Goal: Information Seeking & Learning: Learn about a topic

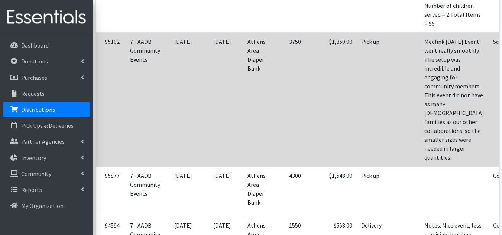
scroll to position [223, 0]
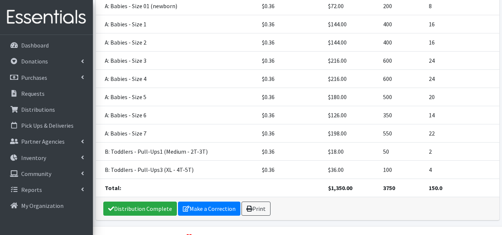
scroll to position [180, 0]
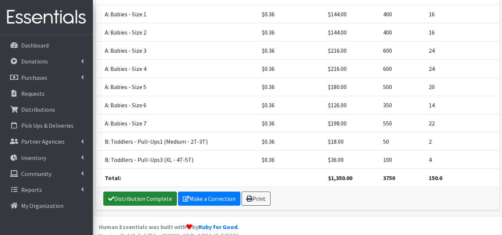
click at [151, 192] on link "Distribution Complete" at bounding box center [140, 199] width 74 height 14
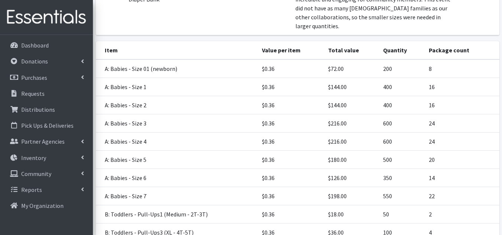
scroll to position [0, 0]
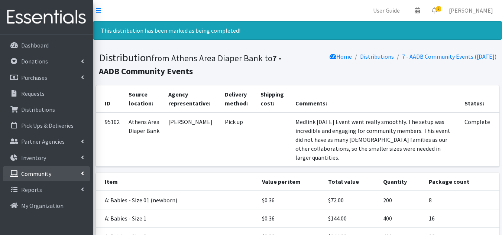
click at [49, 175] on p "Community" at bounding box center [36, 173] width 30 height 7
click at [45, 174] on p "Community" at bounding box center [36, 173] width 30 height 7
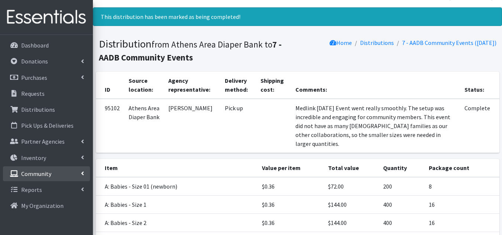
scroll to position [37, 0]
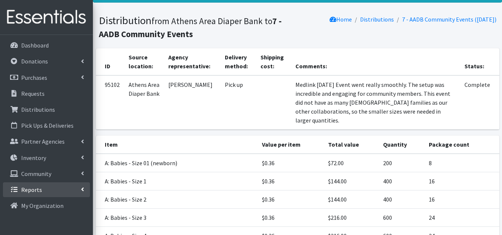
click at [30, 185] on link "Reports" at bounding box center [46, 189] width 87 height 15
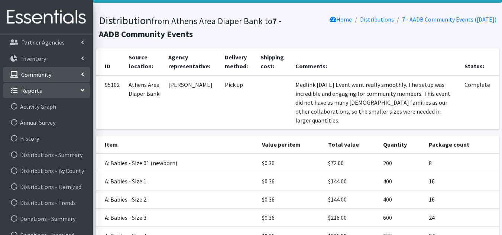
scroll to position [111, 0]
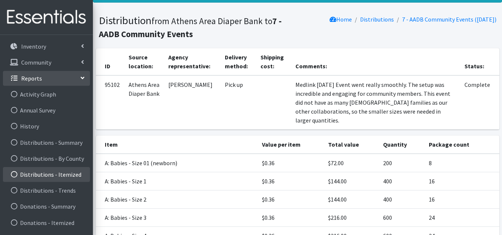
click at [42, 171] on link "Distributions - Itemized" at bounding box center [46, 174] width 87 height 15
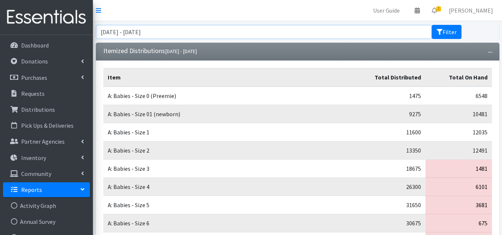
click at [270, 28] on input "July 7, 2025 - October 7, 2025" at bounding box center [264, 32] width 336 height 14
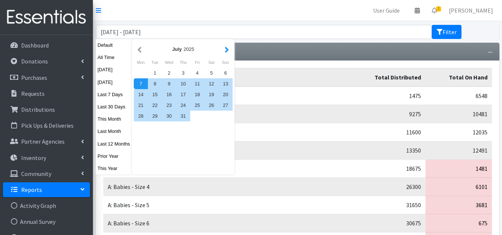
click at [223, 51] on button "button" at bounding box center [227, 49] width 8 height 9
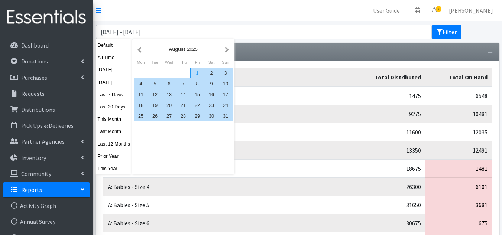
click at [194, 72] on div "1" at bounding box center [197, 73] width 14 height 11
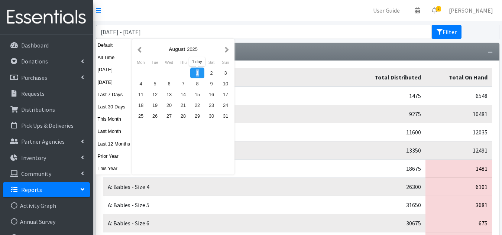
click at [193, 72] on div "1" at bounding box center [197, 73] width 14 height 11
type input "August 1, 2025 - August 1, 2025"
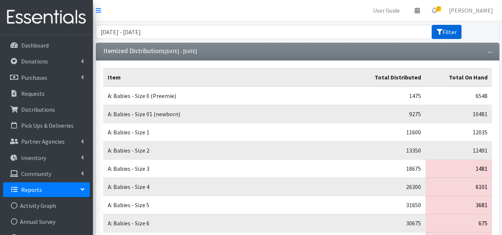
click button "Filter"
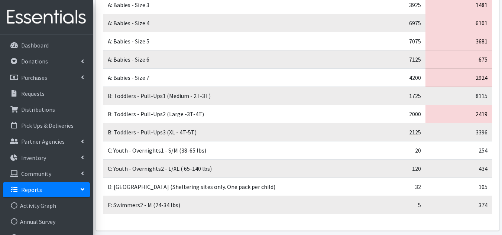
scroll to position [193, 0]
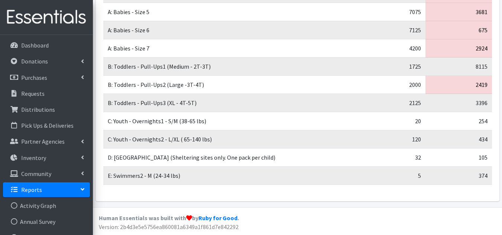
drag, startPoint x: 139, startPoint y: 51, endPoint x: 306, endPoint y: 187, distance: 215.5
click at [307, 187] on div "Item Total Distributed Total On Hand A: Babies - Size 0 (Preemie) 700 6548 A: B…" at bounding box center [297, 34] width 403 height 334
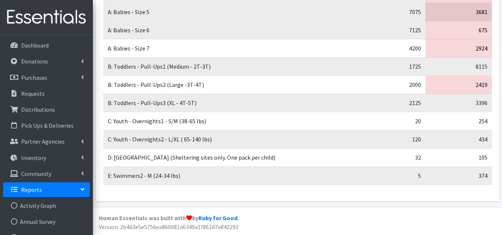
copy table "Item Total Distributed Total On Hand A: Babies - Si"
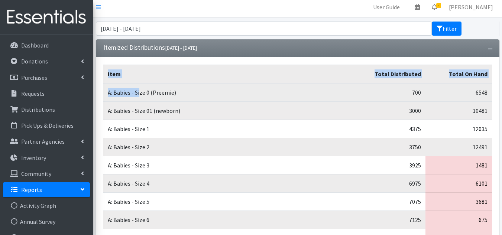
scroll to position [0, 0]
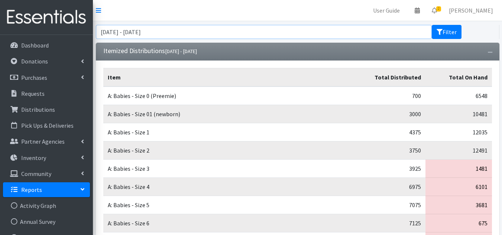
click at [191, 29] on input "August 1, 2025 - August 1, 2025" at bounding box center [264, 32] width 336 height 14
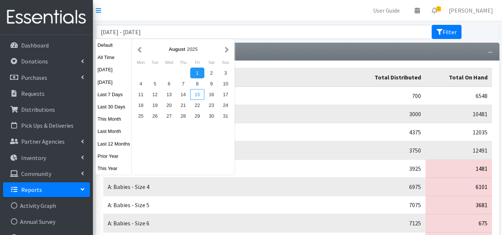
click at [198, 92] on div "15" at bounding box center [197, 94] width 14 height 11
click at [198, 93] on div "15" at bounding box center [197, 94] width 14 height 11
type input "August 15, 2025 - August 15, 2025"
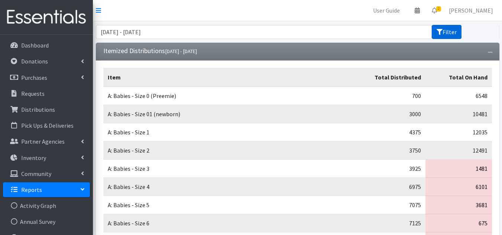
click at [457, 30] on button "Filter" at bounding box center [447, 32] width 30 height 14
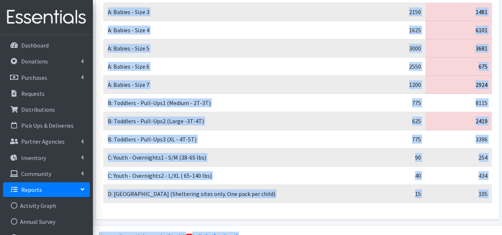
scroll to position [157, 0]
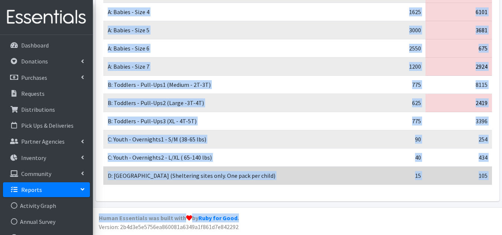
drag, startPoint x: 108, startPoint y: 94, endPoint x: 491, endPoint y: 174, distance: 390.9
click at [491, 174] on tbody "A: Babies - Size 01 (newborn) 650 10481 A: Babies - Size 1 275 12035 A: Babies …" at bounding box center [297, 57] width 389 height 255
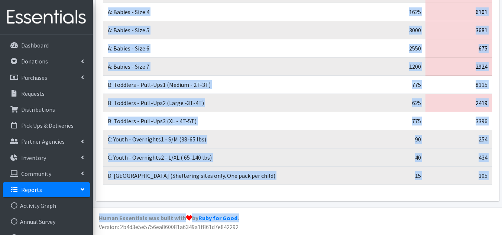
copy tbody "A: Babies - Size 01 (newborn) 650 10481 A: Babies - Size 1 275 12035 A: Babies …"
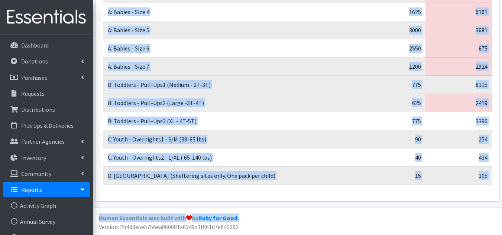
click at [307, 84] on td "B: Toddlers - Pull-Ups1 (Medium - 2T-3T)" at bounding box center [226, 85] width 246 height 18
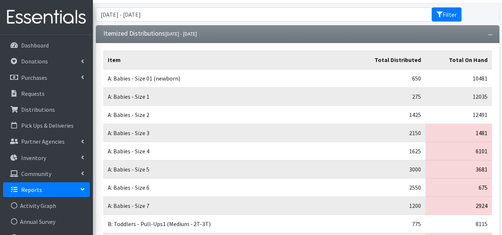
scroll to position [0, 0]
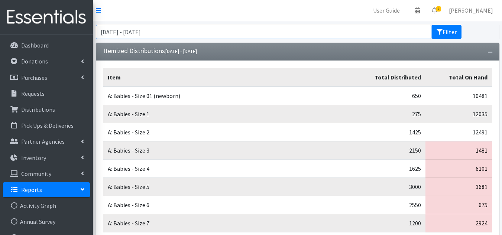
click at [196, 35] on input "[DATE] - [DATE]" at bounding box center [264, 32] width 336 height 14
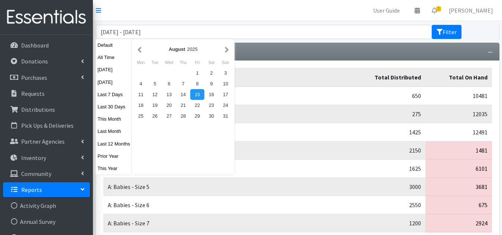
click at [292, 14] on nav "User Guide 0 Pick-ups remaining this week View Calendar 2 2 Requests 0 Partner …" at bounding box center [297, 10] width 409 height 21
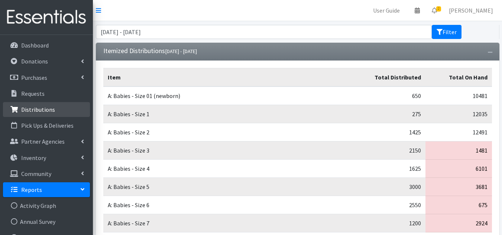
click at [39, 111] on p "Distributions" at bounding box center [38, 109] width 34 height 7
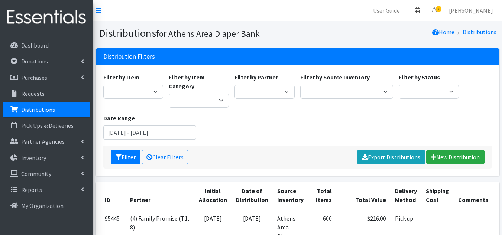
click at [420, 8] on icon at bounding box center [417, 10] width 5 height 6
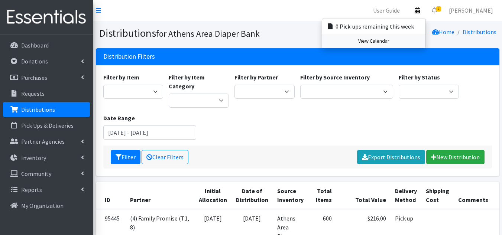
click at [384, 40] on link "View Calendar" at bounding box center [373, 41] width 103 height 14
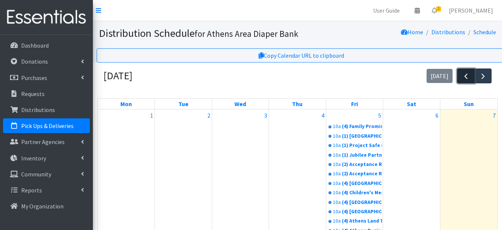
click at [465, 72] on span "button" at bounding box center [465, 76] width 9 height 9
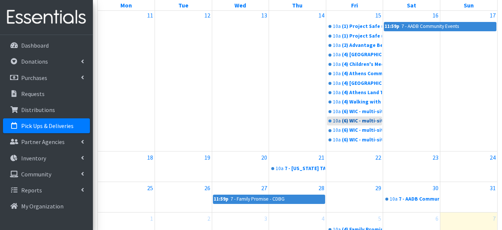
scroll to position [446, 0]
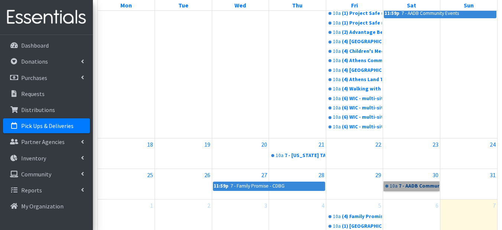
click at [407, 186] on link "10a 7 - AADB Community Events" at bounding box center [411, 185] width 55 height 9
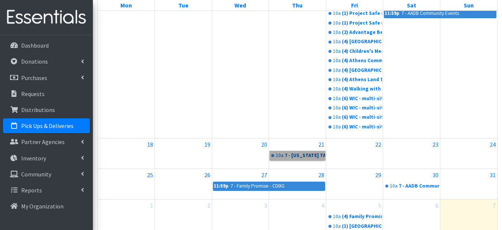
click at [288, 153] on link "10a 7 - Georgia TANF Program" at bounding box center [297, 155] width 55 height 9
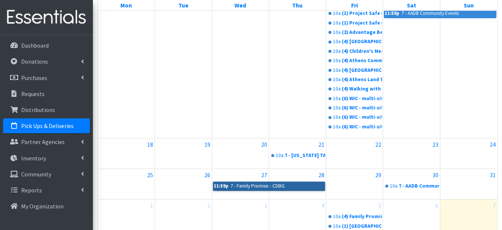
click at [292, 185] on link "11:59p 7 - Family Promise - CDBG" at bounding box center [269, 185] width 112 height 9
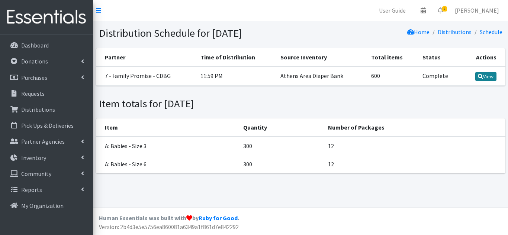
click at [491, 75] on link "View" at bounding box center [485, 76] width 21 height 9
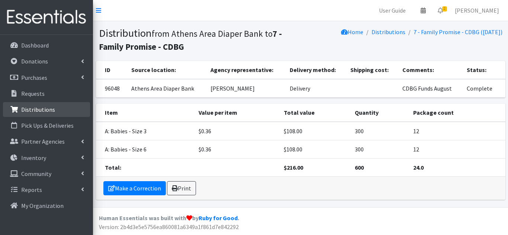
click at [46, 109] on p "Distributions" at bounding box center [38, 109] width 34 height 7
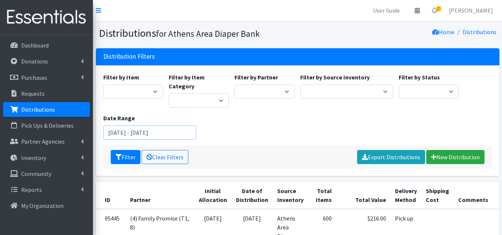
click at [161, 126] on input "July 7, 2025 - October 7, 2025" at bounding box center [149, 133] width 93 height 14
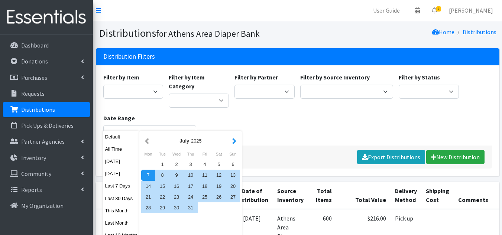
click at [232, 139] on button "button" at bounding box center [234, 140] width 8 height 9
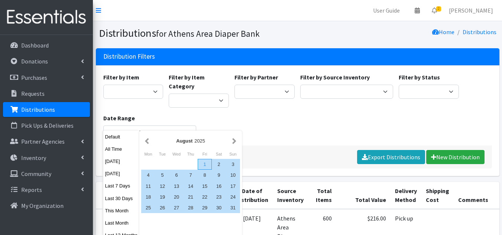
click at [205, 163] on div "1" at bounding box center [205, 164] width 14 height 11
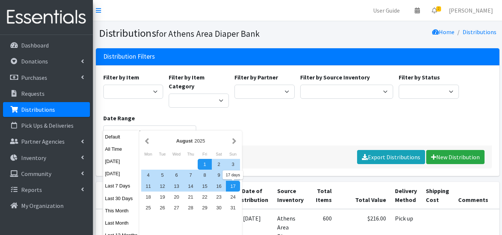
click at [283, 119] on div "Filter by Item A: Babies - Size 01 (newborn) A: Babies - Size 0 (Preemie) A: Ba…" at bounding box center [297, 109] width 394 height 73
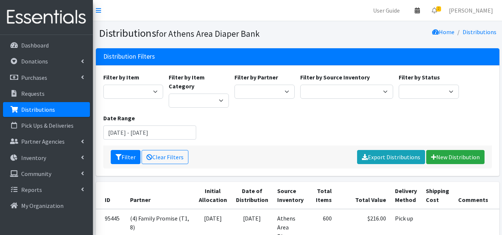
click at [426, 8] on link at bounding box center [417, 10] width 17 height 15
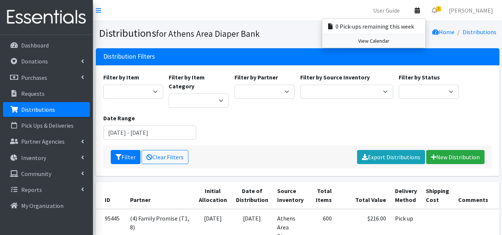
click link "View Calendar"
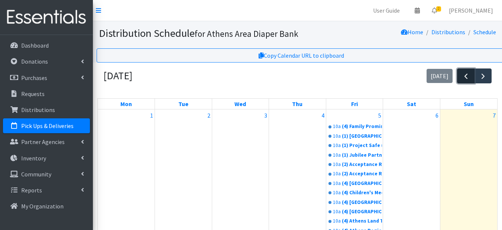
click at [471, 75] on button "button" at bounding box center [465, 75] width 17 height 15
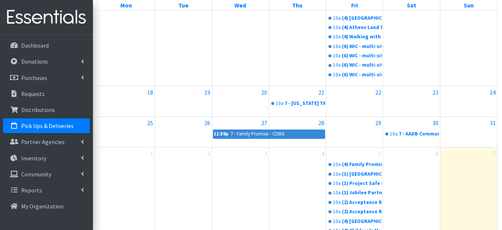
scroll to position [467, 0]
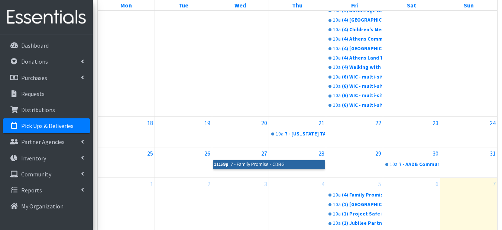
click at [289, 164] on link "11:59p 7 - Family Promise - CDBG" at bounding box center [269, 164] width 112 height 9
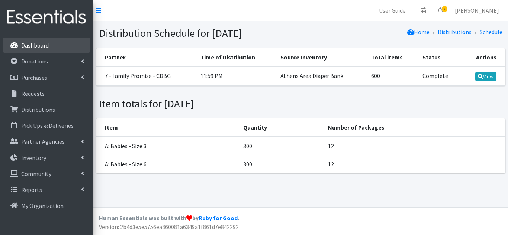
click at [52, 43] on link "Dashboard" at bounding box center [46, 45] width 87 height 15
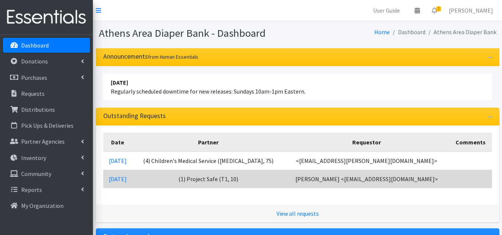
scroll to position [37, 0]
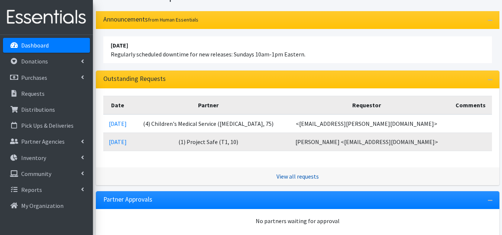
click at [296, 175] on link "View all requests" at bounding box center [297, 176] width 42 height 7
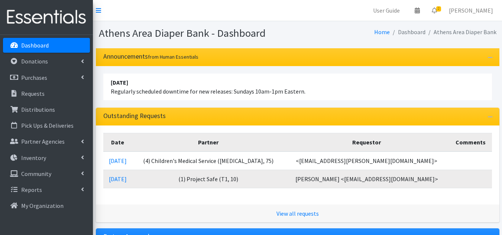
click at [258, 19] on nav "User Guide 0 Pick-ups remaining this week View Calendar 2 2 Requests 0 Partner …" at bounding box center [297, 10] width 409 height 21
click at [50, 141] on p "Partner Agencies" at bounding box center [42, 141] width 43 height 7
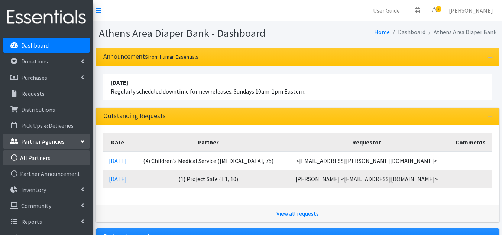
click at [37, 158] on link "All Partners" at bounding box center [46, 157] width 87 height 15
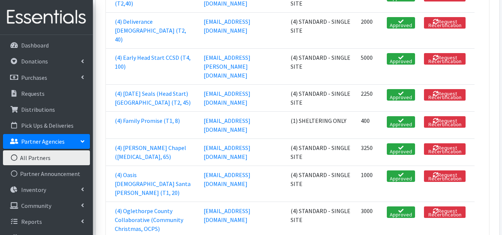
scroll to position [878, 0]
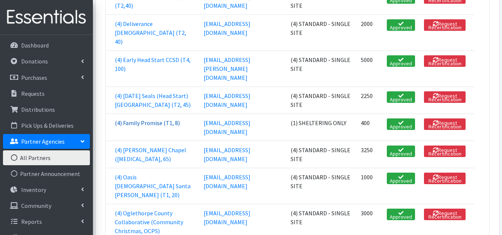
click at [135, 127] on link "(4) Family Promise (T1, 8)" at bounding box center [147, 122] width 65 height 7
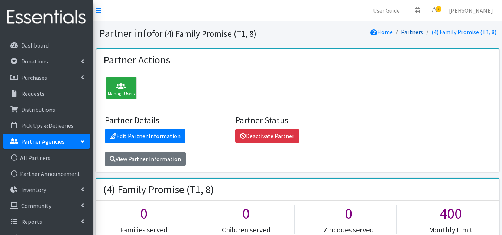
click at [415, 31] on link "Partners" at bounding box center [412, 31] width 22 height 7
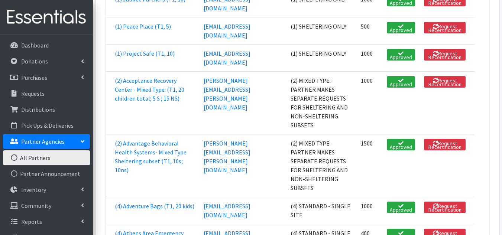
scroll to position [198, 0]
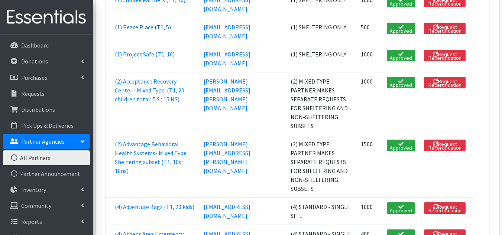
click at [133, 31] on link "(1) Peace Place (T1, 5)" at bounding box center [143, 26] width 56 height 7
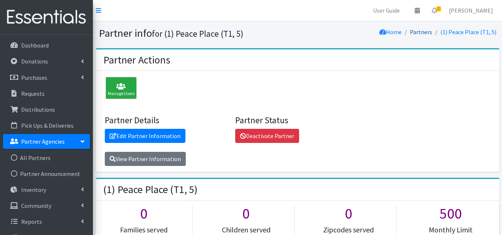
click at [431, 30] on link "Partners" at bounding box center [421, 31] width 22 height 7
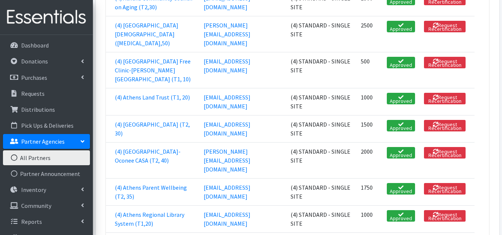
scroll to position [467, 0]
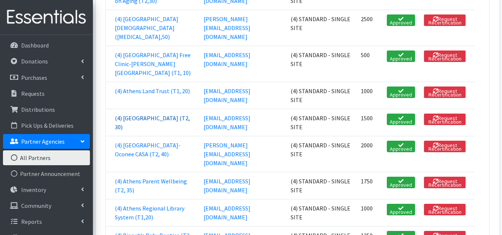
click at [124, 131] on link "(4) [GEOGRAPHIC_DATA] (T2, 30)" at bounding box center [152, 122] width 75 height 16
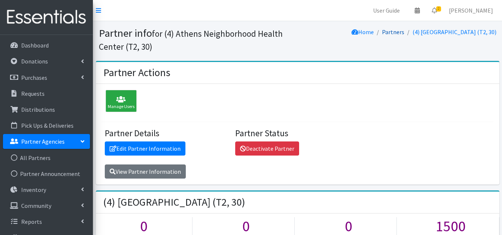
click at [382, 32] on link "Partners" at bounding box center [393, 31] width 22 height 7
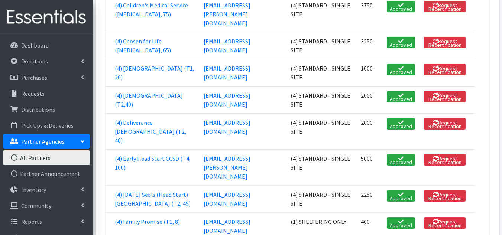
scroll to position [780, 0]
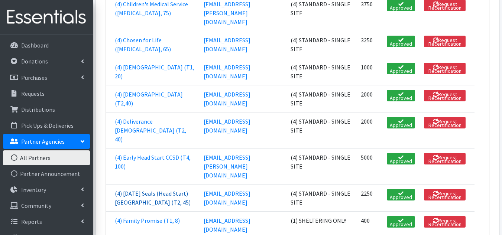
click at [129, 190] on link "(4) [DATE] Seals (Head Start) [GEOGRAPHIC_DATA] (T2, 45)" at bounding box center [153, 198] width 76 height 16
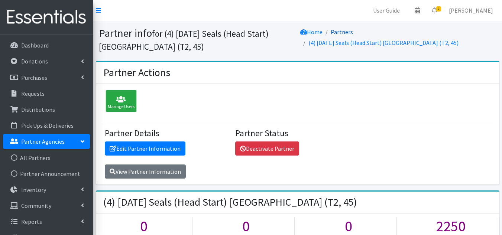
click at [352, 30] on link "Partners" at bounding box center [342, 31] width 22 height 7
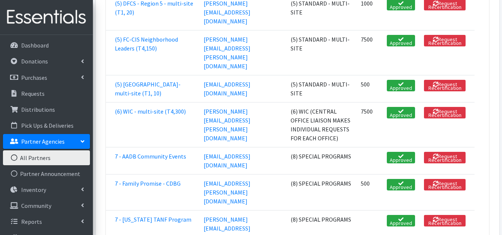
scroll to position [1407, 0]
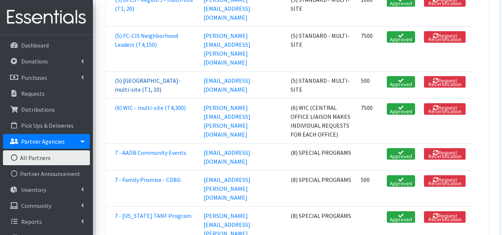
click at [155, 83] on link "(5) [GEOGRAPHIC_DATA]- multi-site (T1, 10)" at bounding box center [148, 85] width 66 height 16
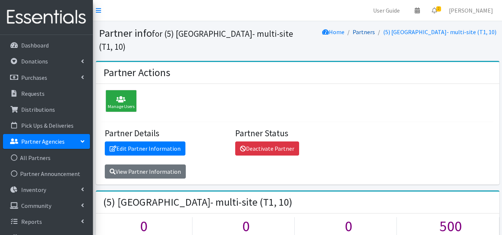
click at [353, 30] on link "Partners" at bounding box center [364, 31] width 22 height 7
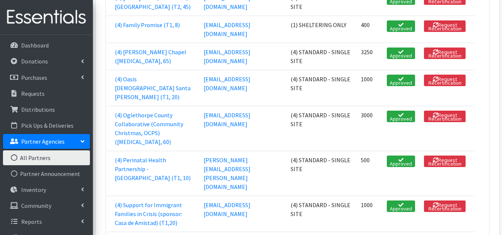
scroll to position [975, 0]
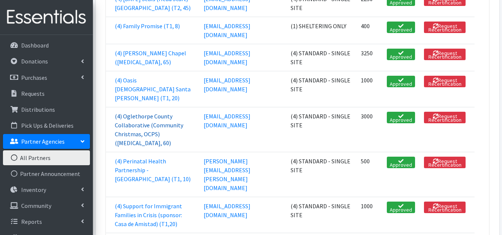
click at [132, 120] on link "(4) Oglethorpe County Collaborative (Community Christmas, OCPS) (T3, 60)" at bounding box center [149, 130] width 68 height 34
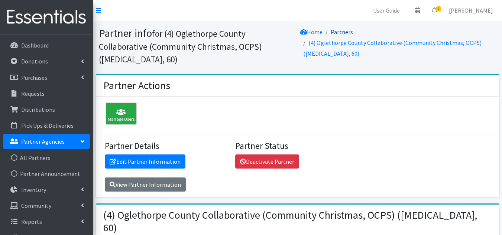
click at [338, 32] on link "Partners" at bounding box center [342, 31] width 22 height 7
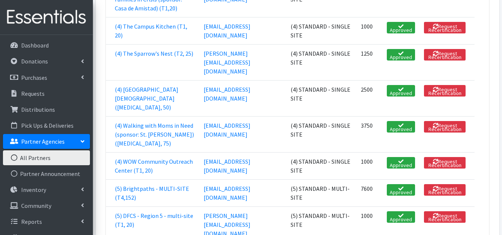
scroll to position [1189, 0]
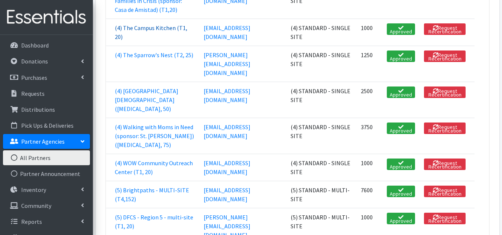
click at [134, 40] on link "(4) The Campus Kitchen (T1, 20)" at bounding box center [151, 32] width 72 height 16
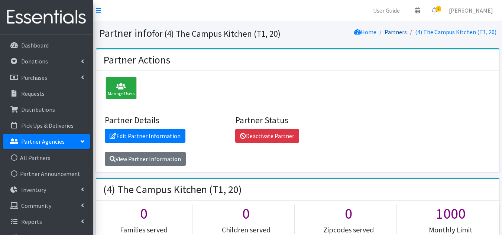
click at [403, 31] on link "Partners" at bounding box center [396, 31] width 22 height 7
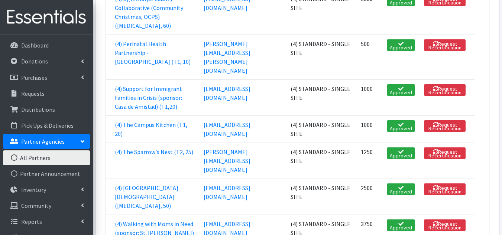
scroll to position [1115, 0]
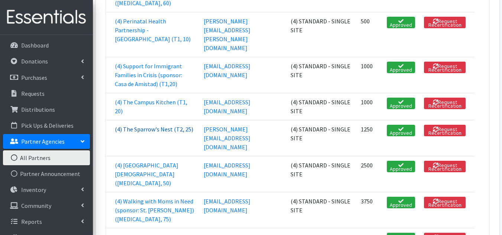
click at [145, 133] on link "(4) The Sparrow's Nest (T2, 25)" at bounding box center [154, 129] width 78 height 7
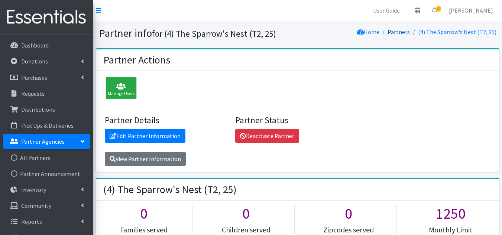
click link "Partners"
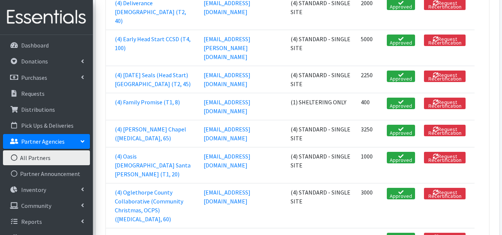
scroll to position [892, 0]
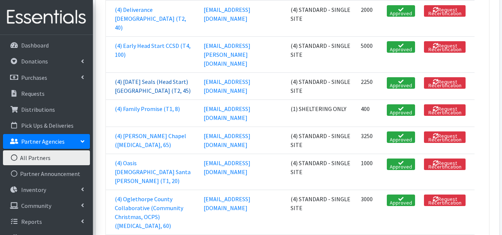
click at [154, 80] on link "(4) Easter Seals (Head Start) Barrow County (T2, 45)" at bounding box center [153, 86] width 76 height 16
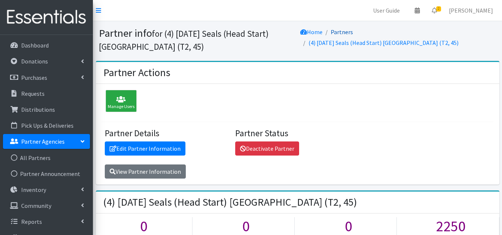
click at [353, 33] on link "Partners" at bounding box center [342, 31] width 22 height 7
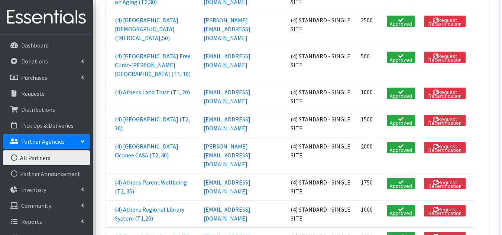
scroll to position [483, 0]
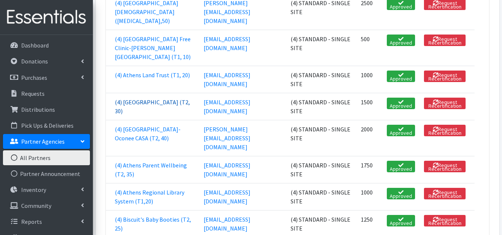
click at [137, 115] on link "(4) Athens Neighborhood Health Center (T2, 30)" at bounding box center [152, 106] width 75 height 16
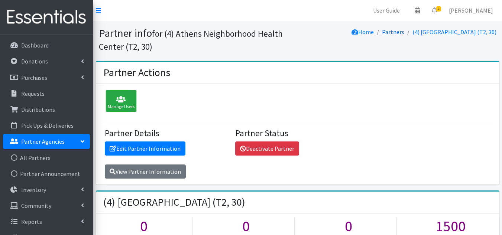
click at [382, 33] on link "Partners" at bounding box center [393, 31] width 22 height 7
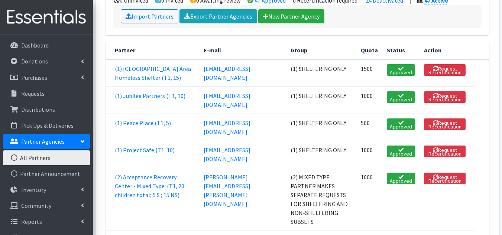
scroll to position [149, 0]
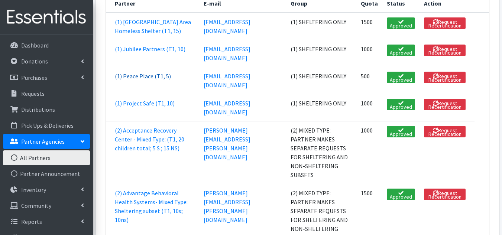
click at [142, 80] on link "(1) Peace Place (T1, 5)" at bounding box center [143, 75] width 56 height 7
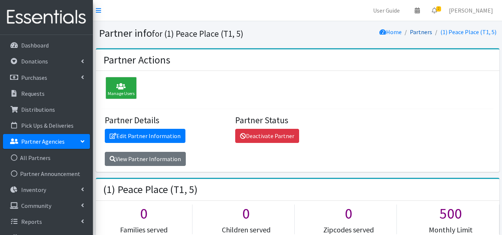
click at [427, 32] on link "Partners" at bounding box center [421, 31] width 22 height 7
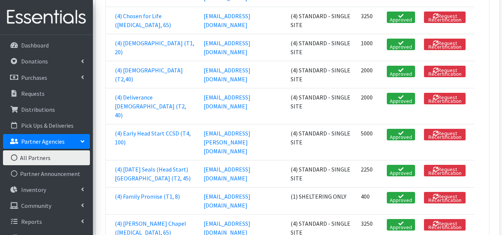
scroll to position [817, 0]
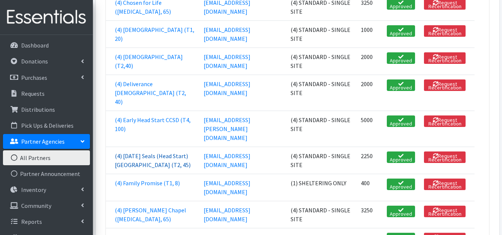
click link "(4) Easter Seals (Head Start) Barrow County (T2, 45)"
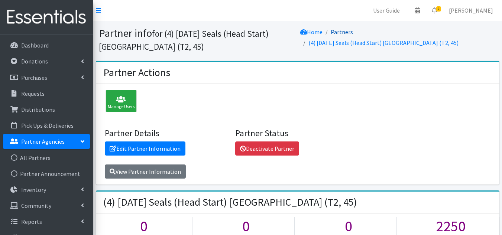
click at [352, 33] on link "Partners" at bounding box center [342, 31] width 22 height 7
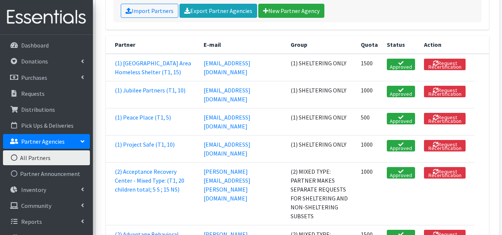
scroll to position [111, 0]
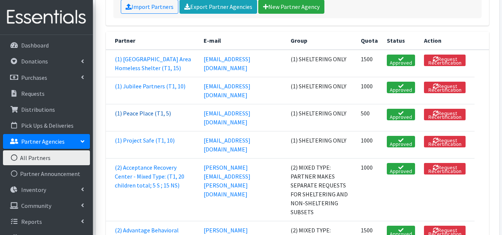
click at [143, 117] on link "(1) Peace Place (T1, 5)" at bounding box center [143, 113] width 56 height 7
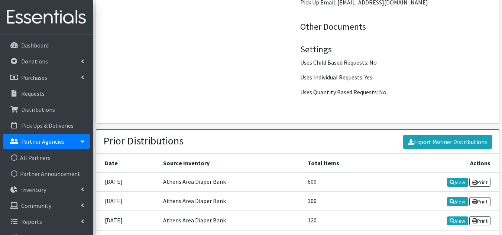
scroll to position [892, 0]
